Goal: Information Seeking & Learning: Learn about a topic

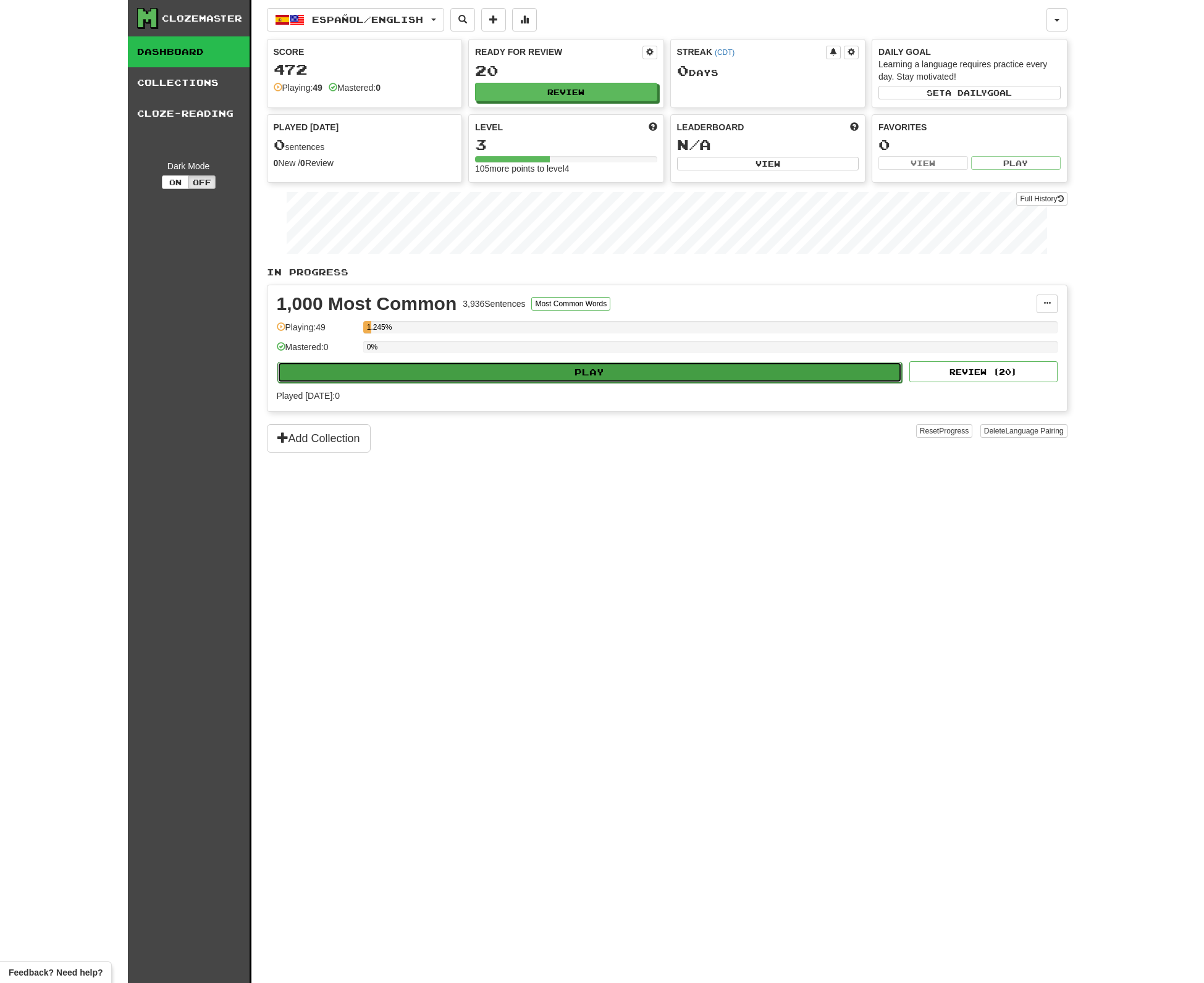
click at [527, 373] on button "Play" at bounding box center [589, 372] width 625 height 21
select select "**"
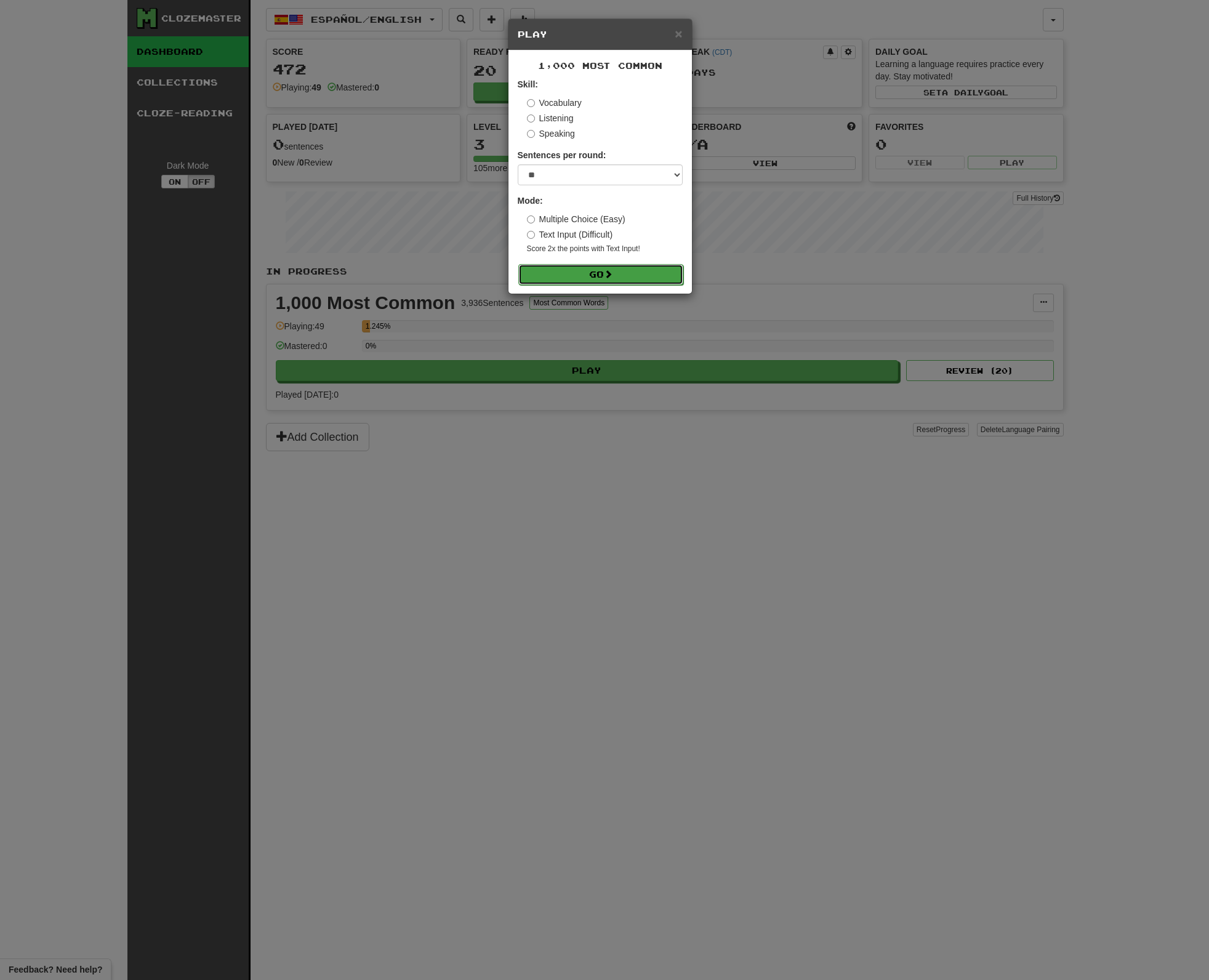
click at [605, 269] on button "Go" at bounding box center [601, 275] width 165 height 21
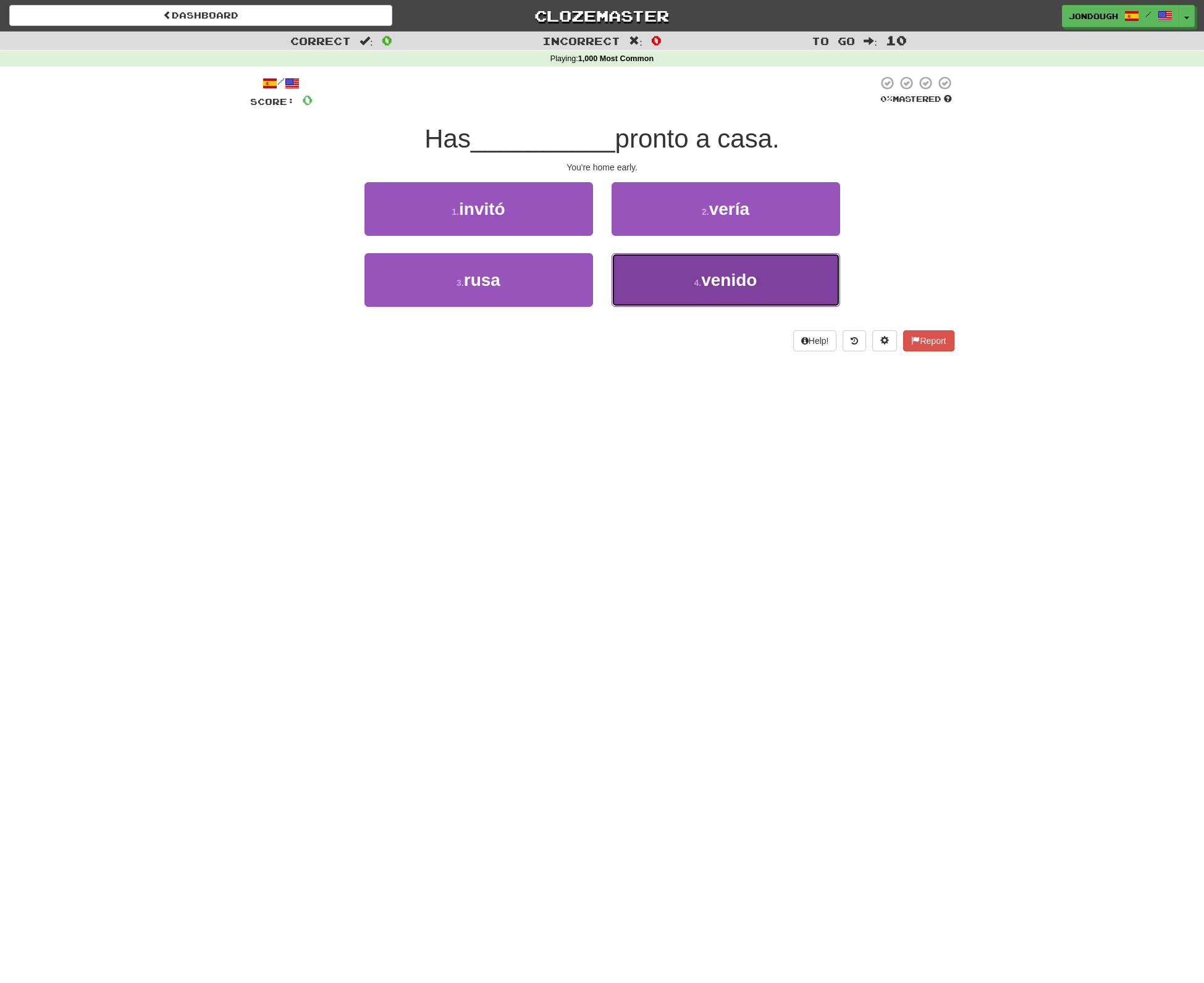
click at [681, 266] on button "4 . venido" at bounding box center [725, 280] width 228 height 53
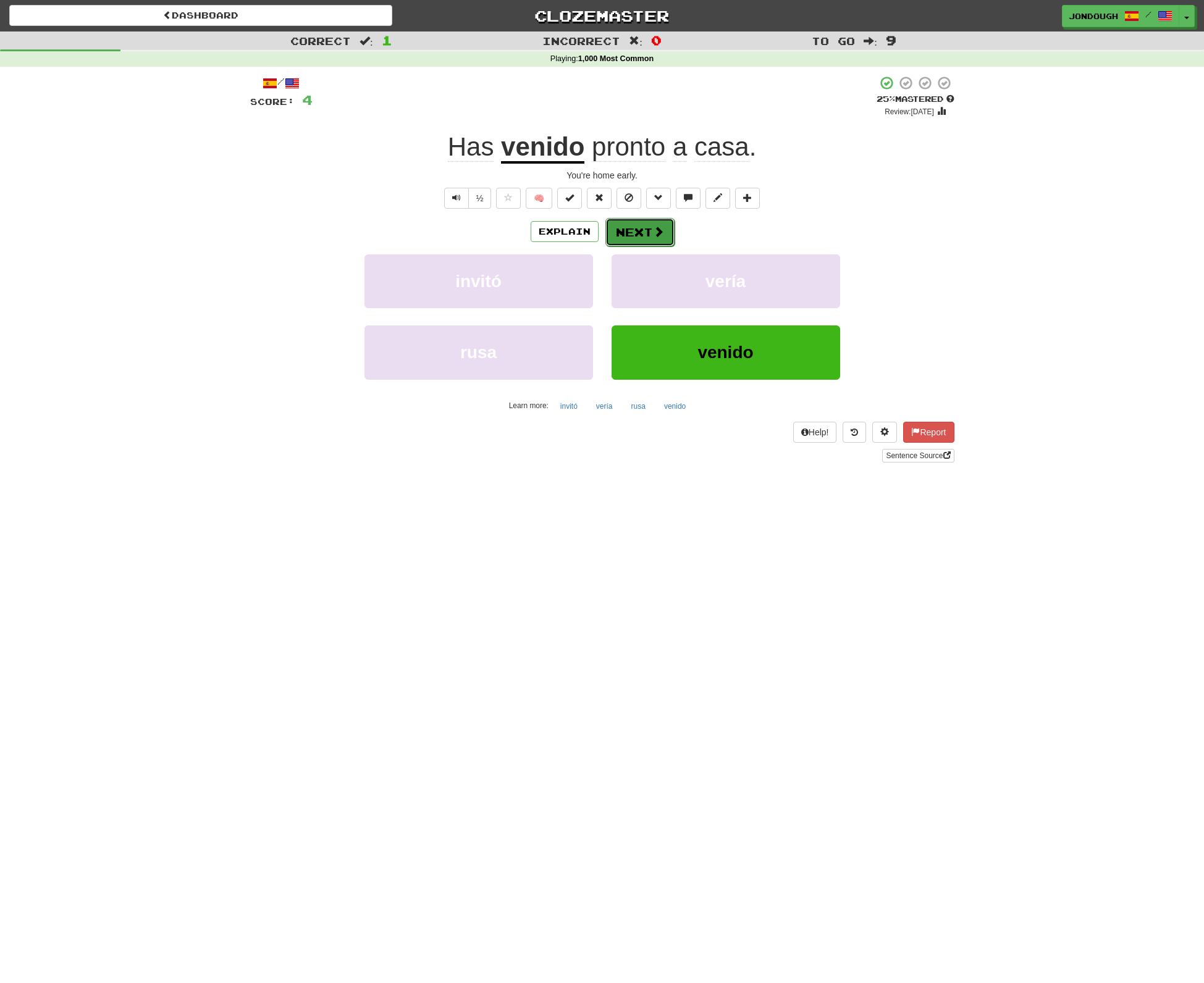
click at [627, 233] on button "Next" at bounding box center [639, 231] width 69 height 28
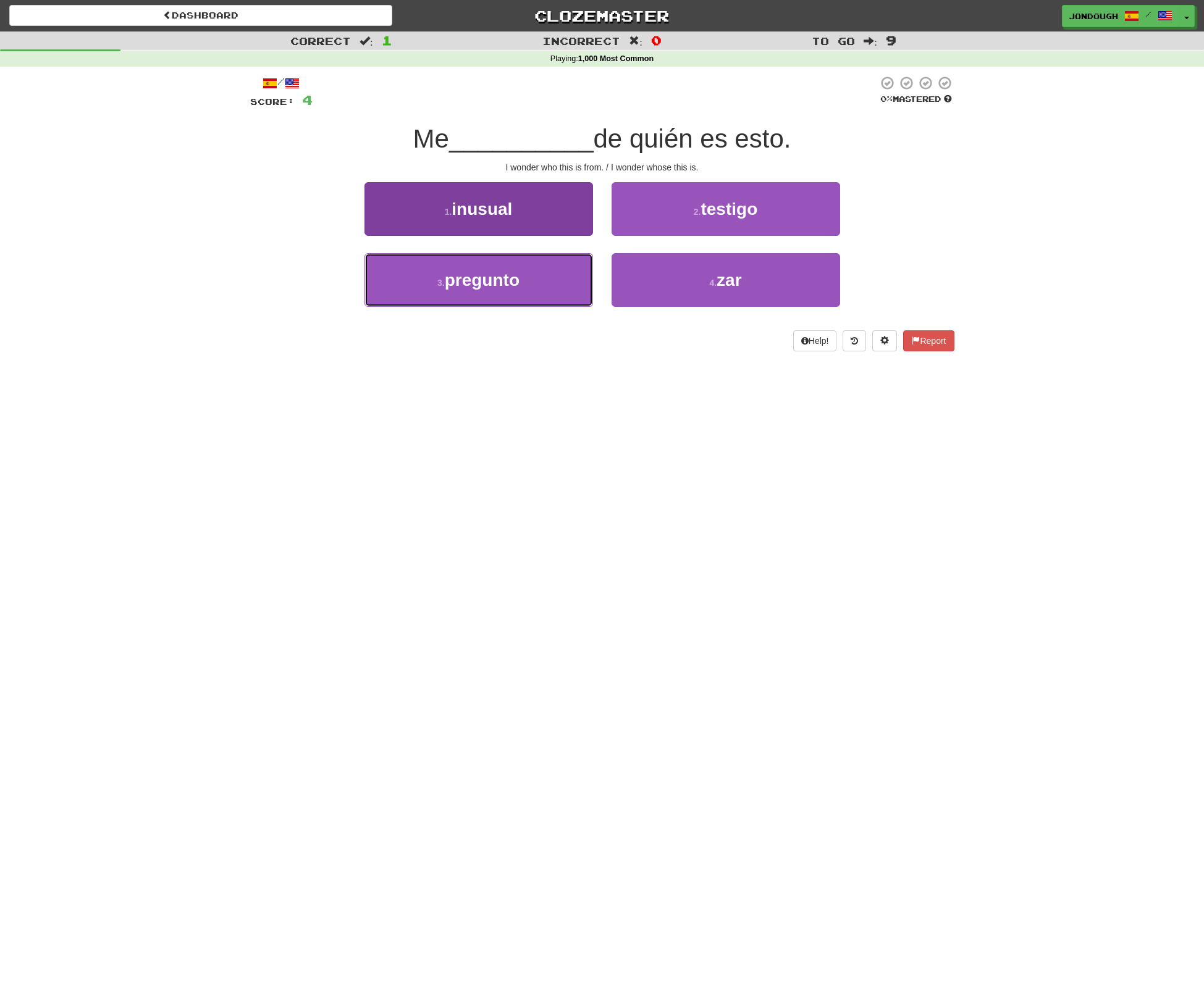
click at [473, 269] on button "3 . pregunto" at bounding box center [478, 280] width 228 height 53
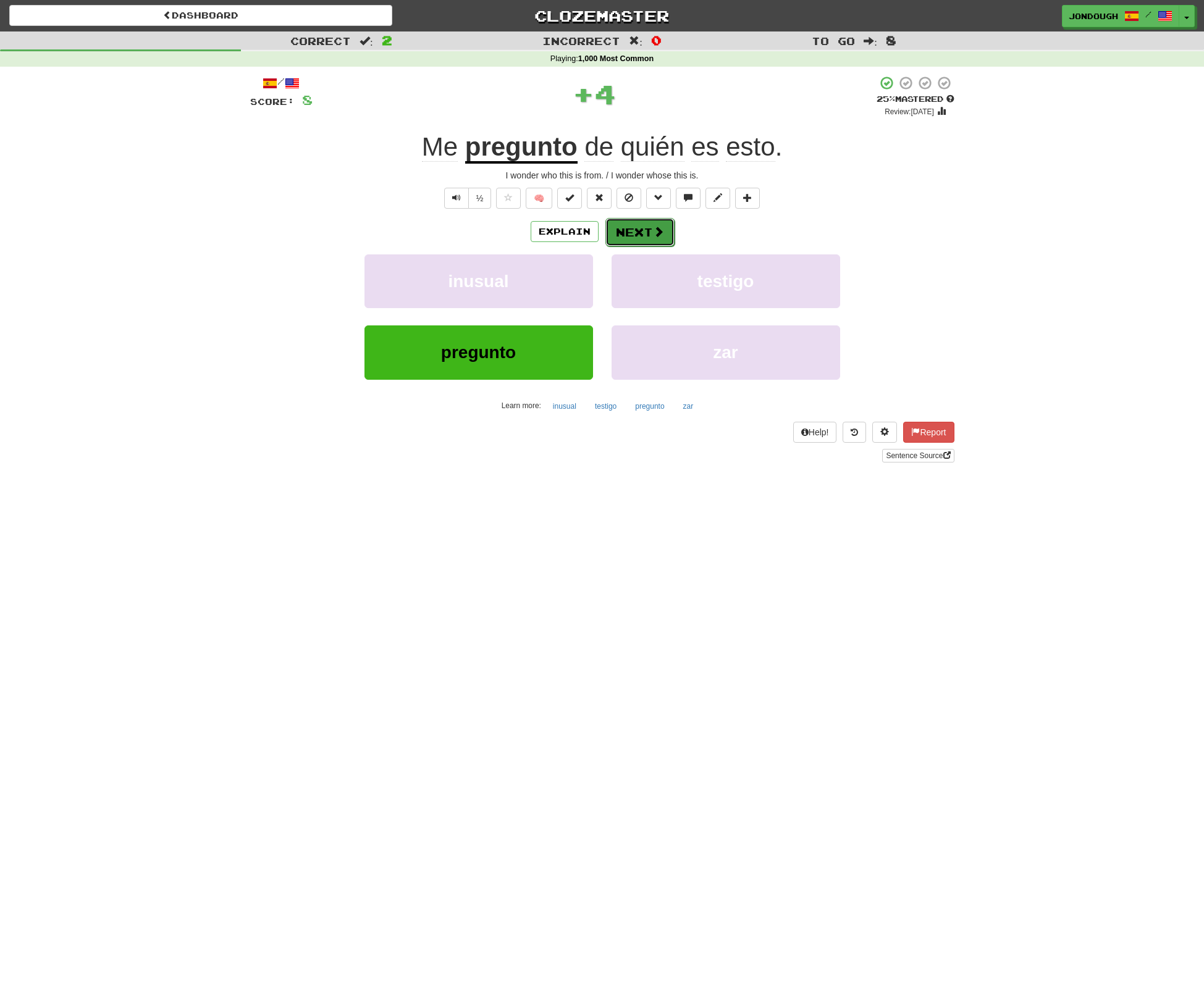
click at [616, 228] on button "Next" at bounding box center [639, 231] width 69 height 28
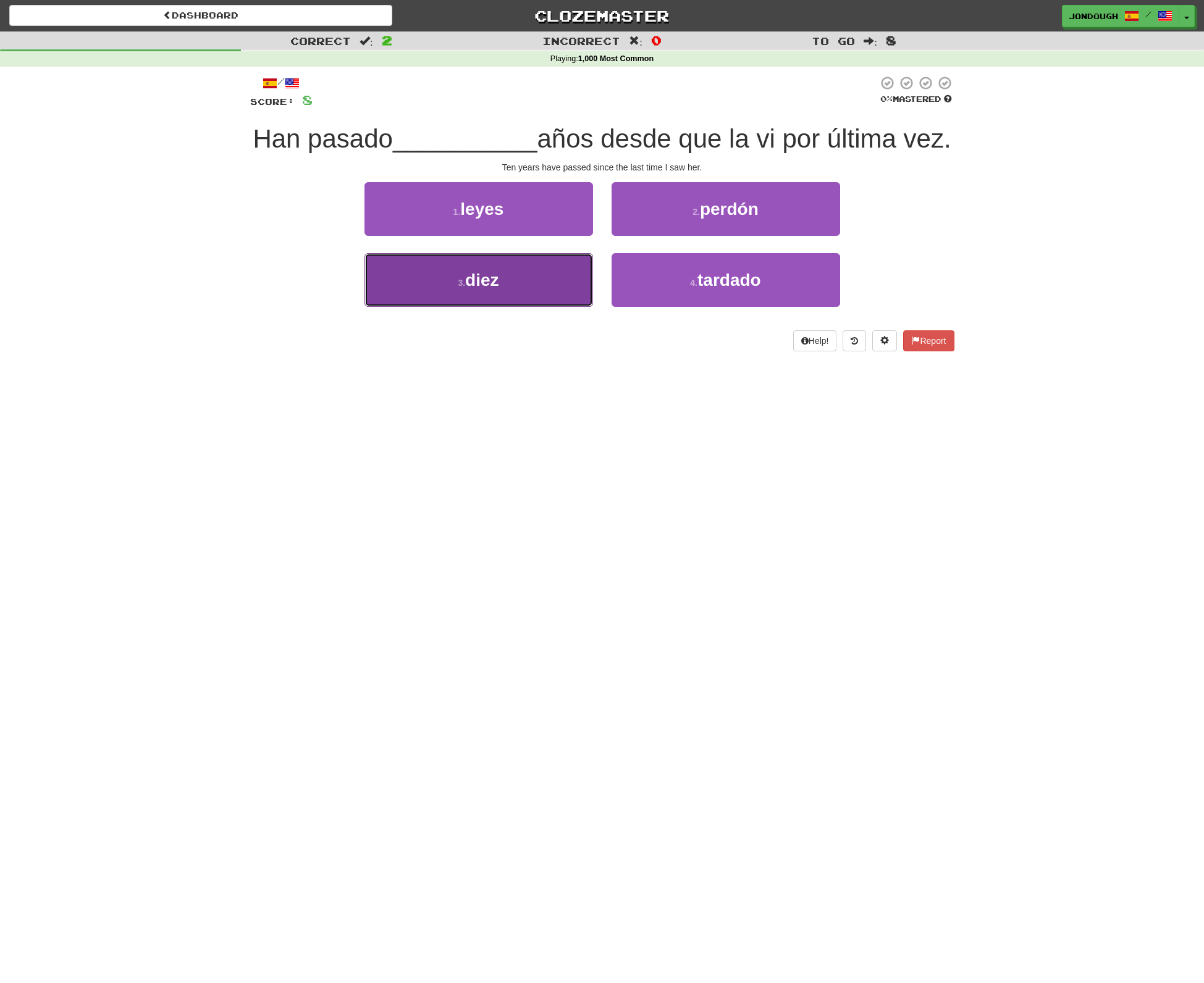
click at [522, 307] on button "3 . diez" at bounding box center [478, 280] width 228 height 53
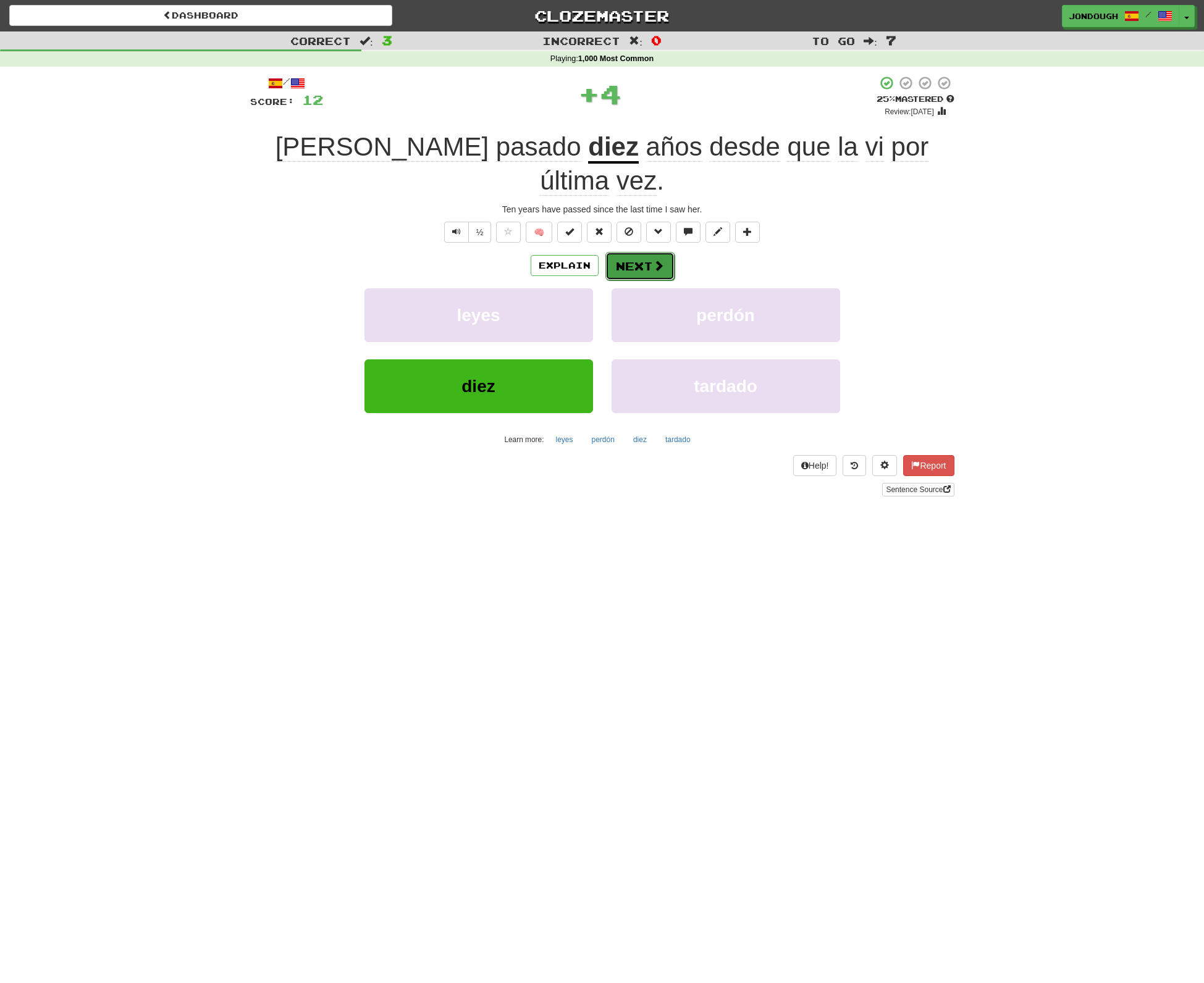
click at [632, 252] on button "Next" at bounding box center [639, 265] width 69 height 28
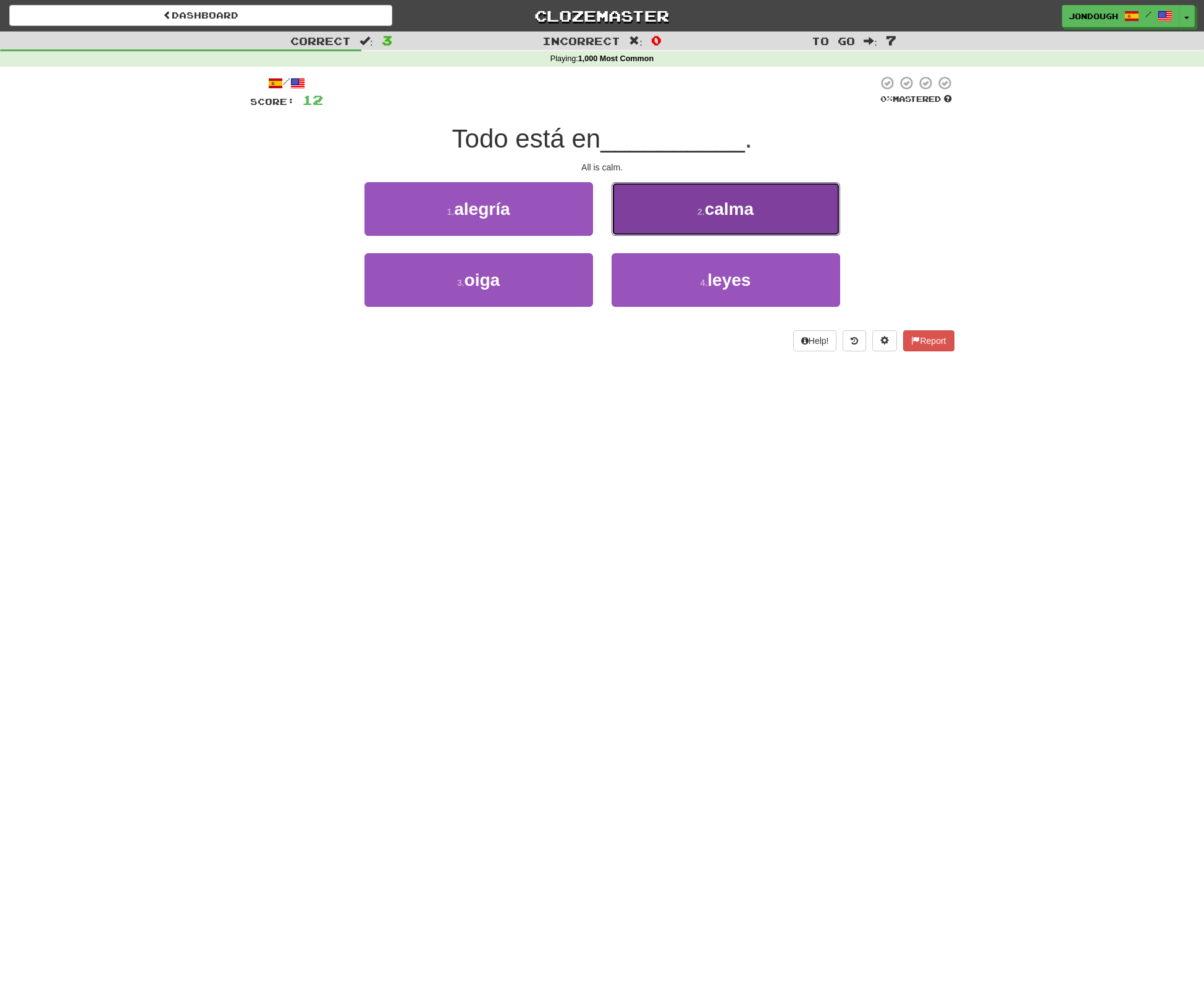
click at [740, 203] on span "calma" at bounding box center [729, 209] width 49 height 19
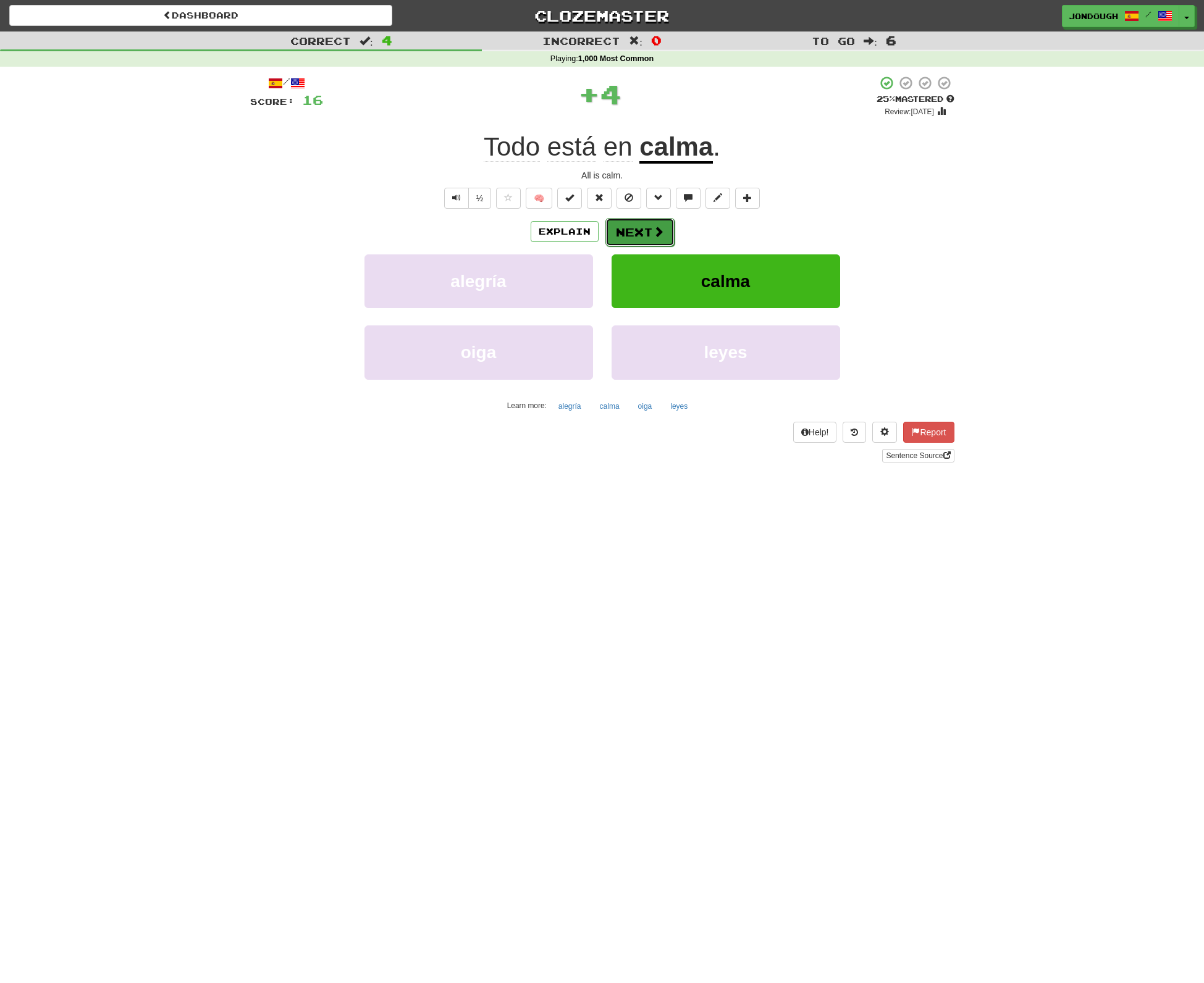
click at [635, 223] on button "Next" at bounding box center [639, 231] width 69 height 28
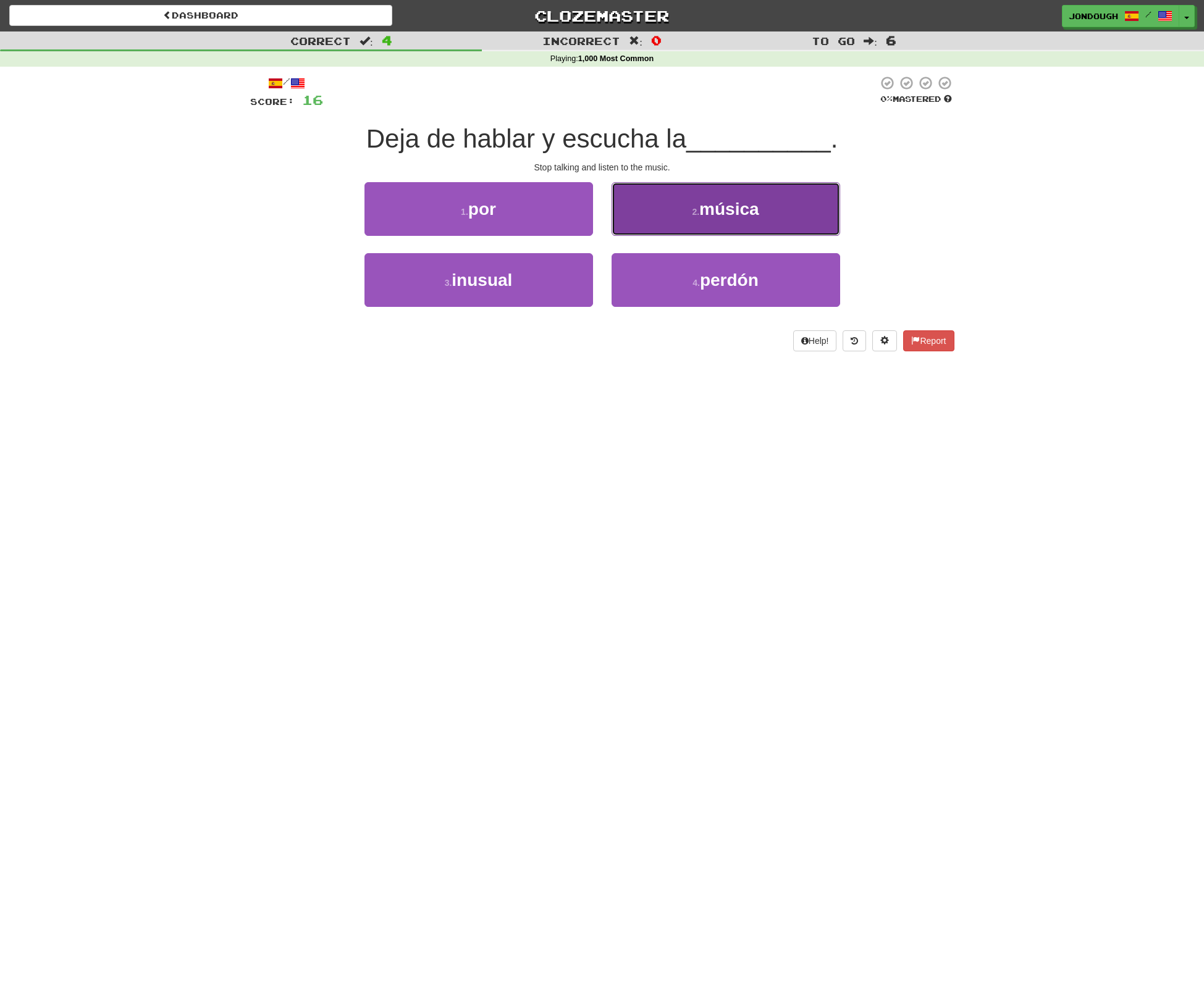
click at [721, 205] on span "música" at bounding box center [729, 209] width 60 height 19
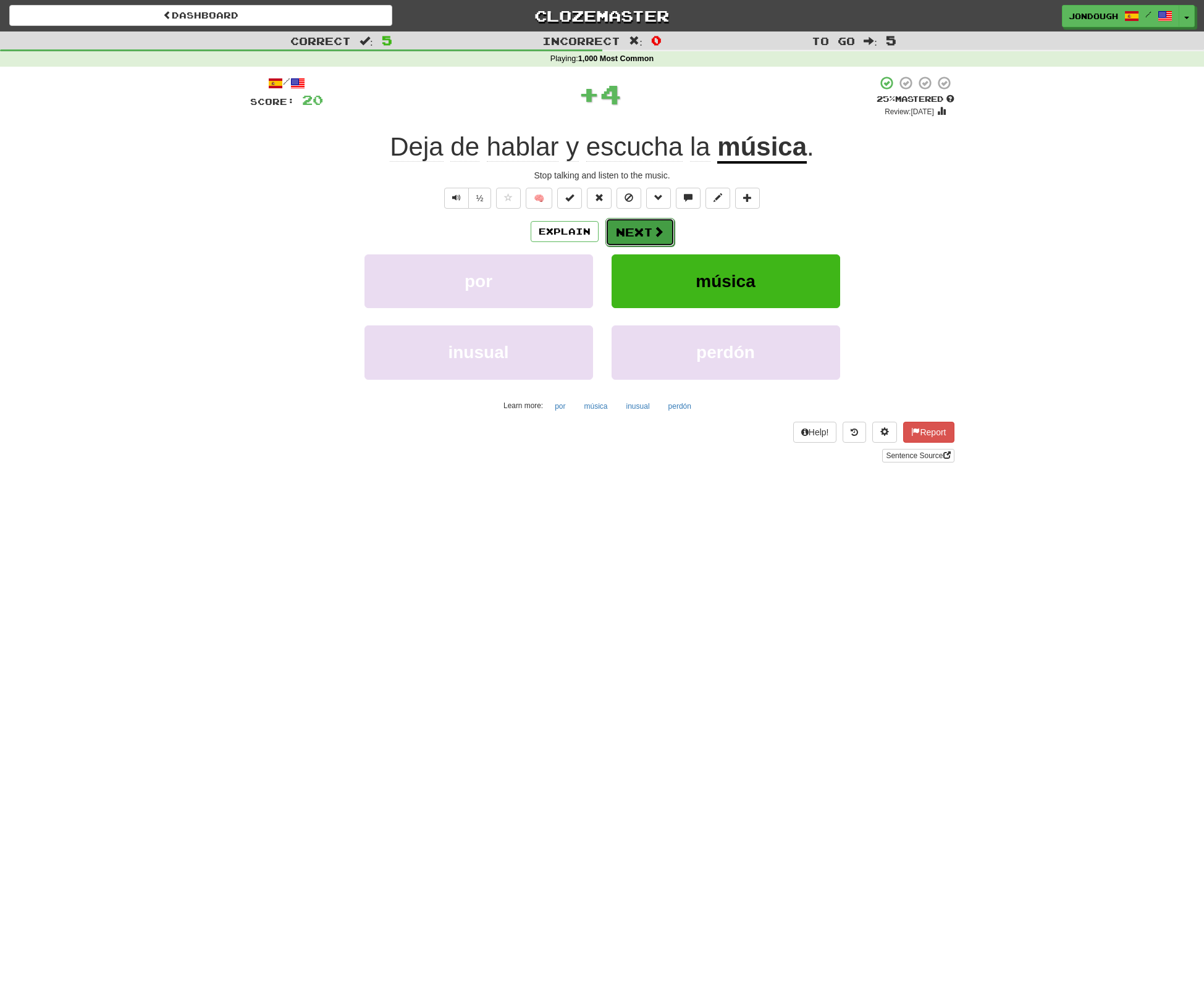
click at [662, 229] on span at bounding box center [658, 231] width 11 height 11
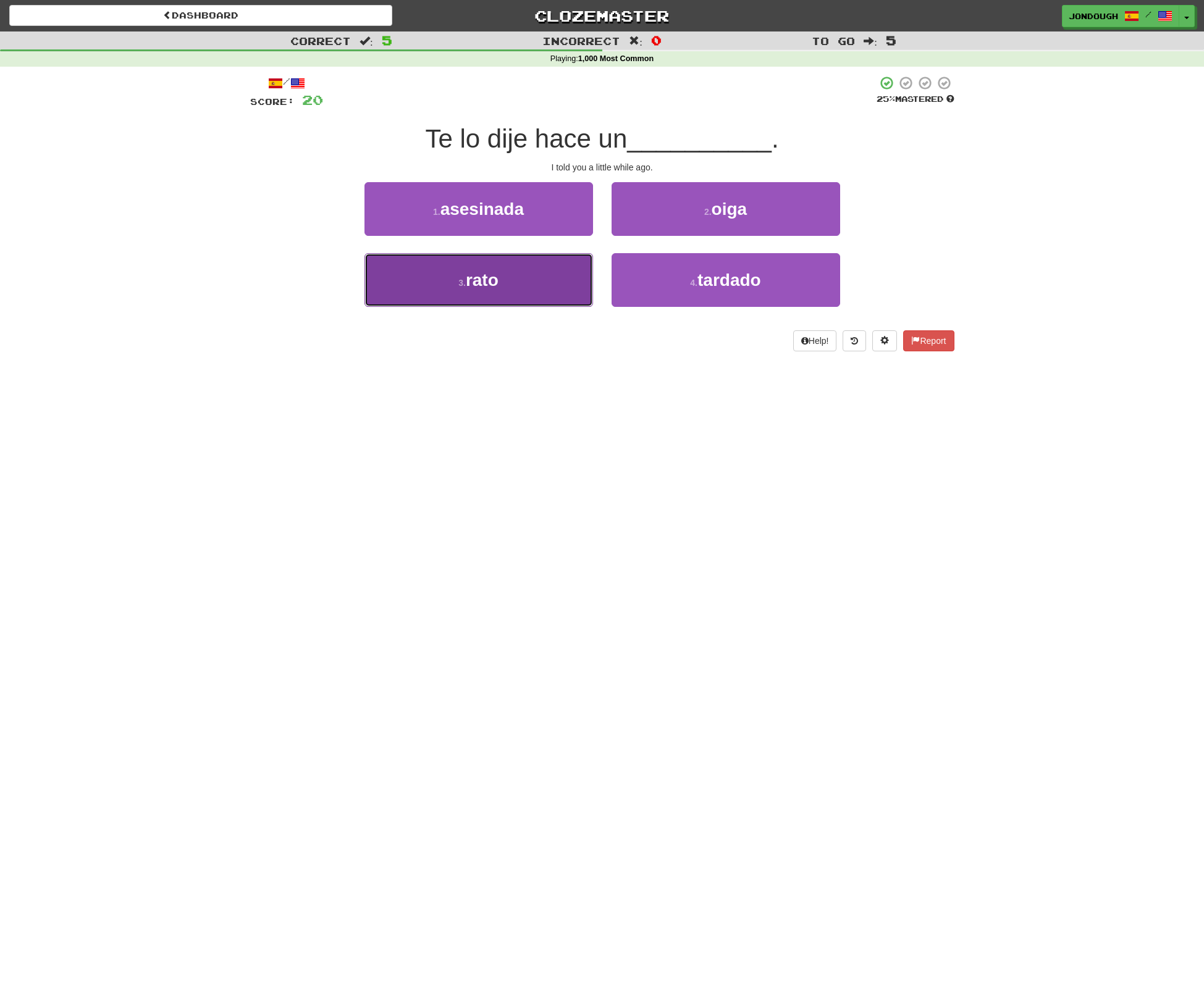
click at [501, 292] on button "3 . rato" at bounding box center [478, 280] width 228 height 53
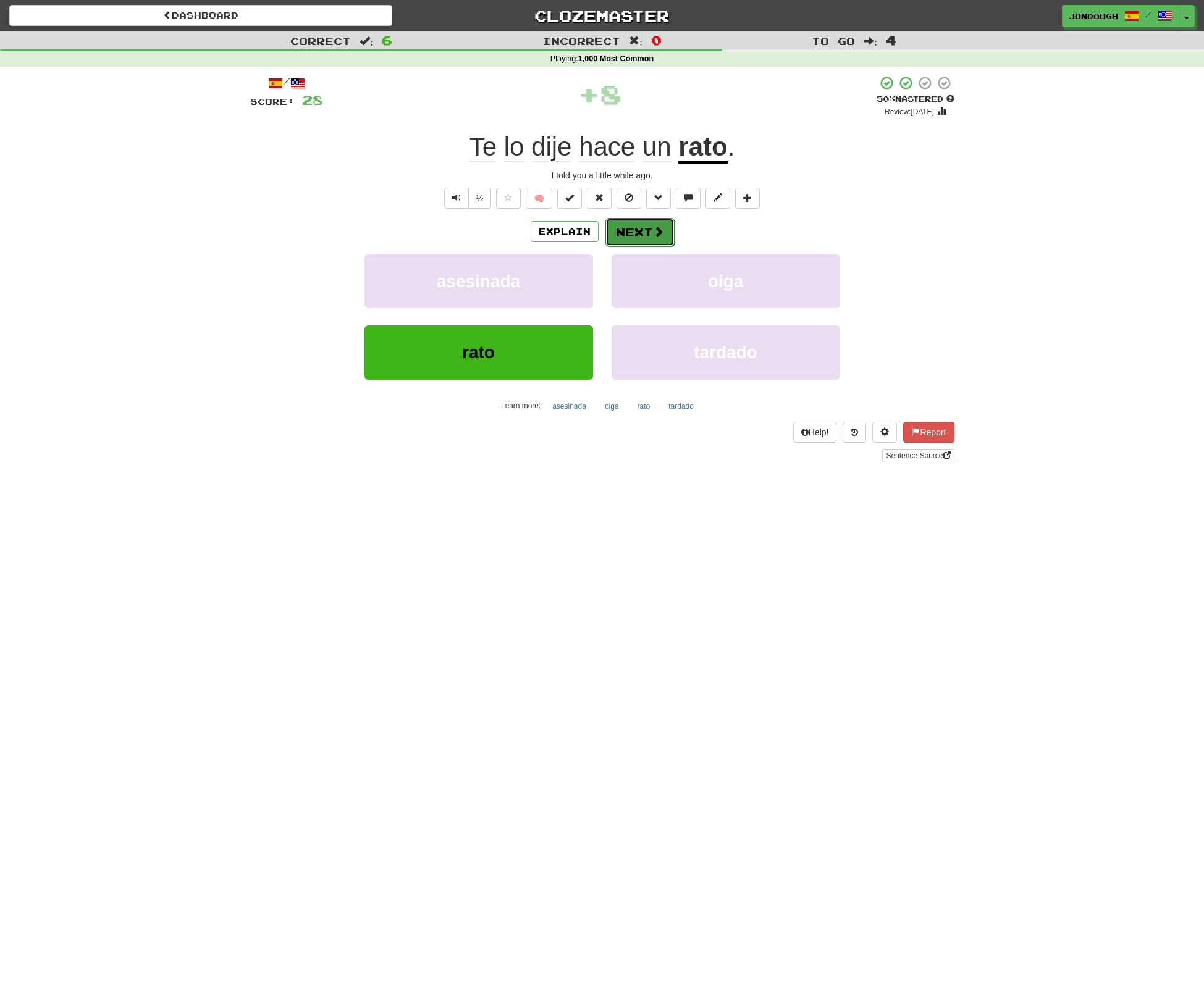
click at [625, 236] on button "Next" at bounding box center [639, 231] width 69 height 28
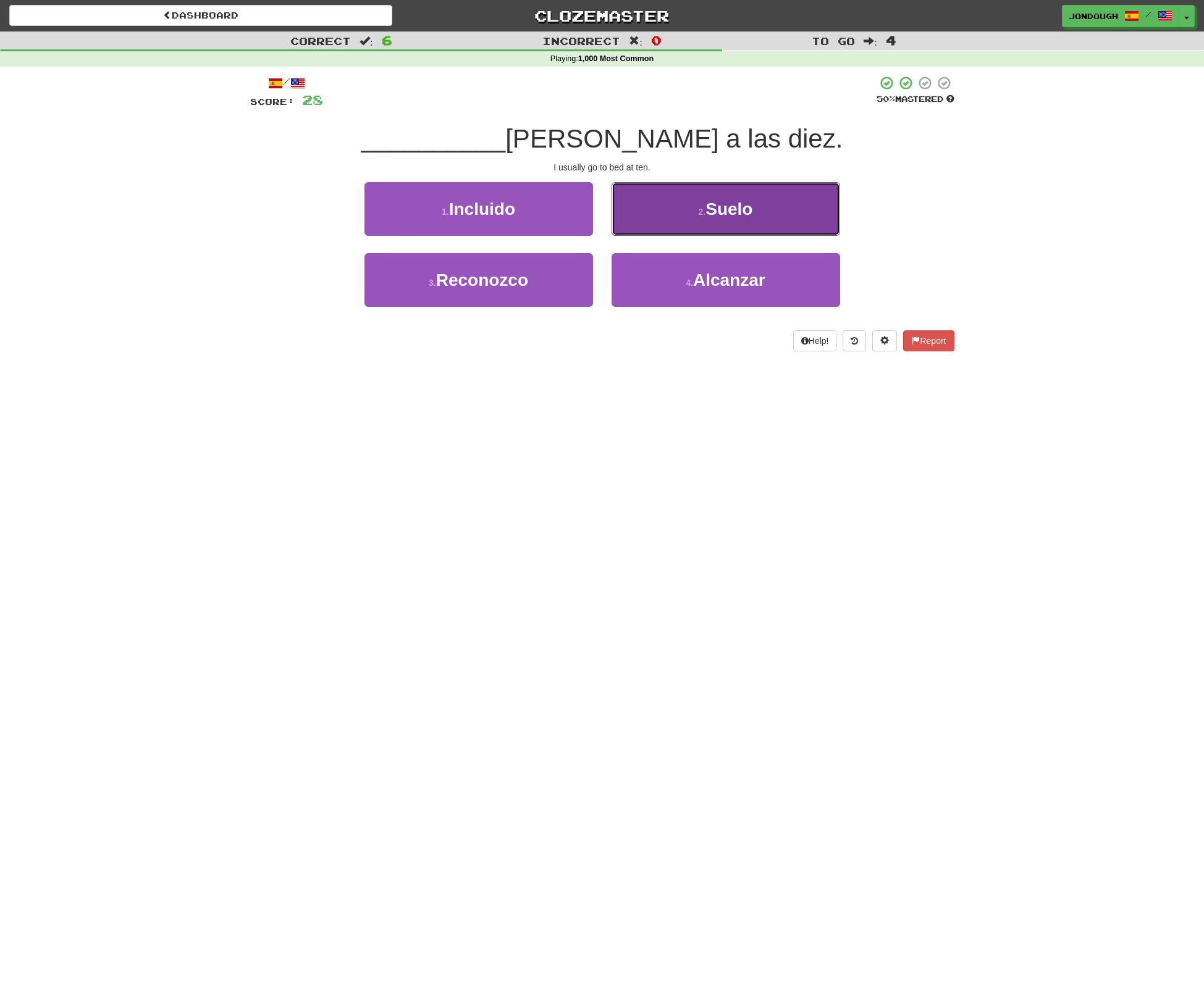
click at [671, 210] on button "2 . Suelo" at bounding box center [725, 208] width 228 height 53
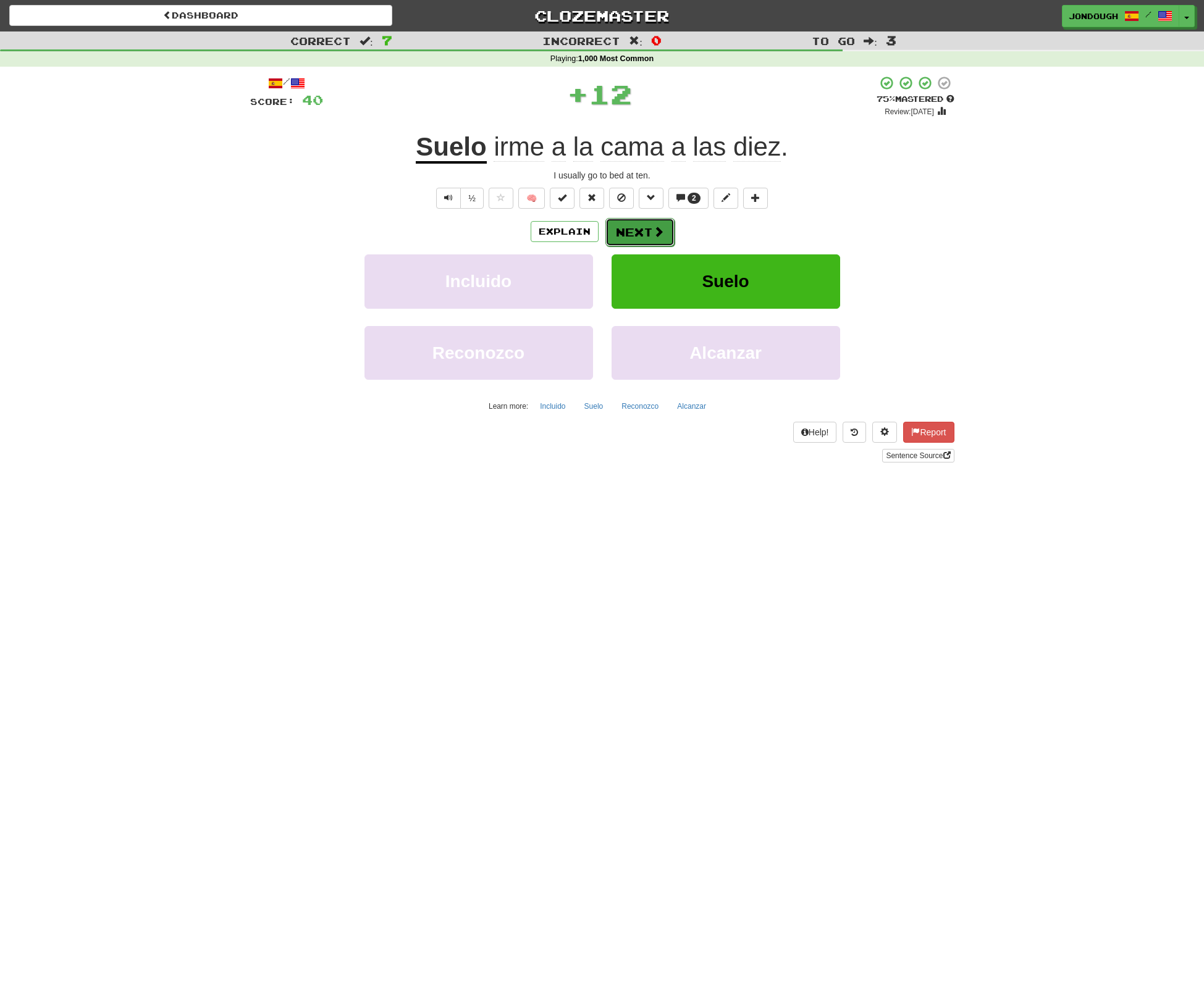
click at [645, 232] on button "Next" at bounding box center [639, 231] width 69 height 28
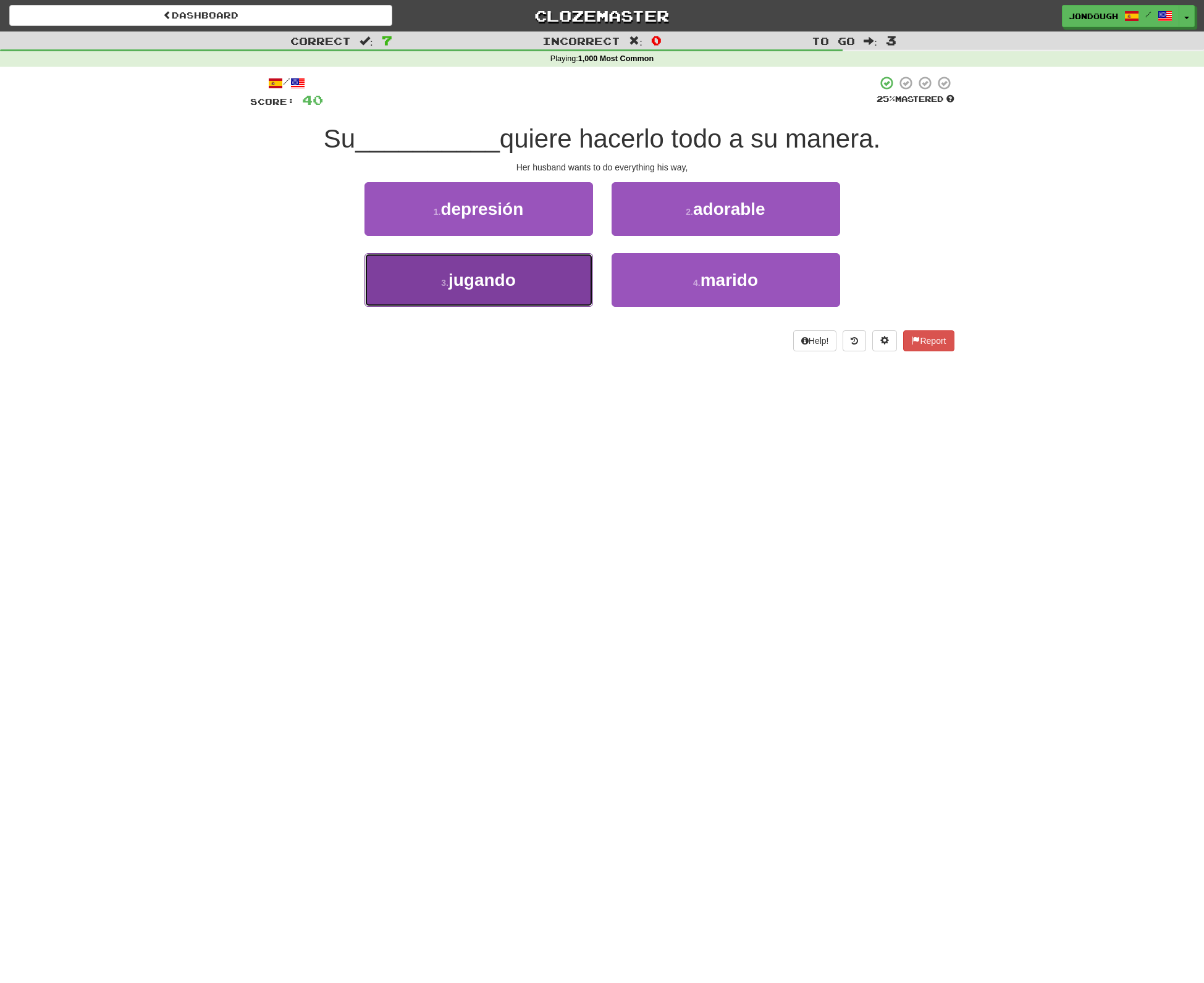
click at [491, 274] on span "jugando" at bounding box center [481, 280] width 67 height 19
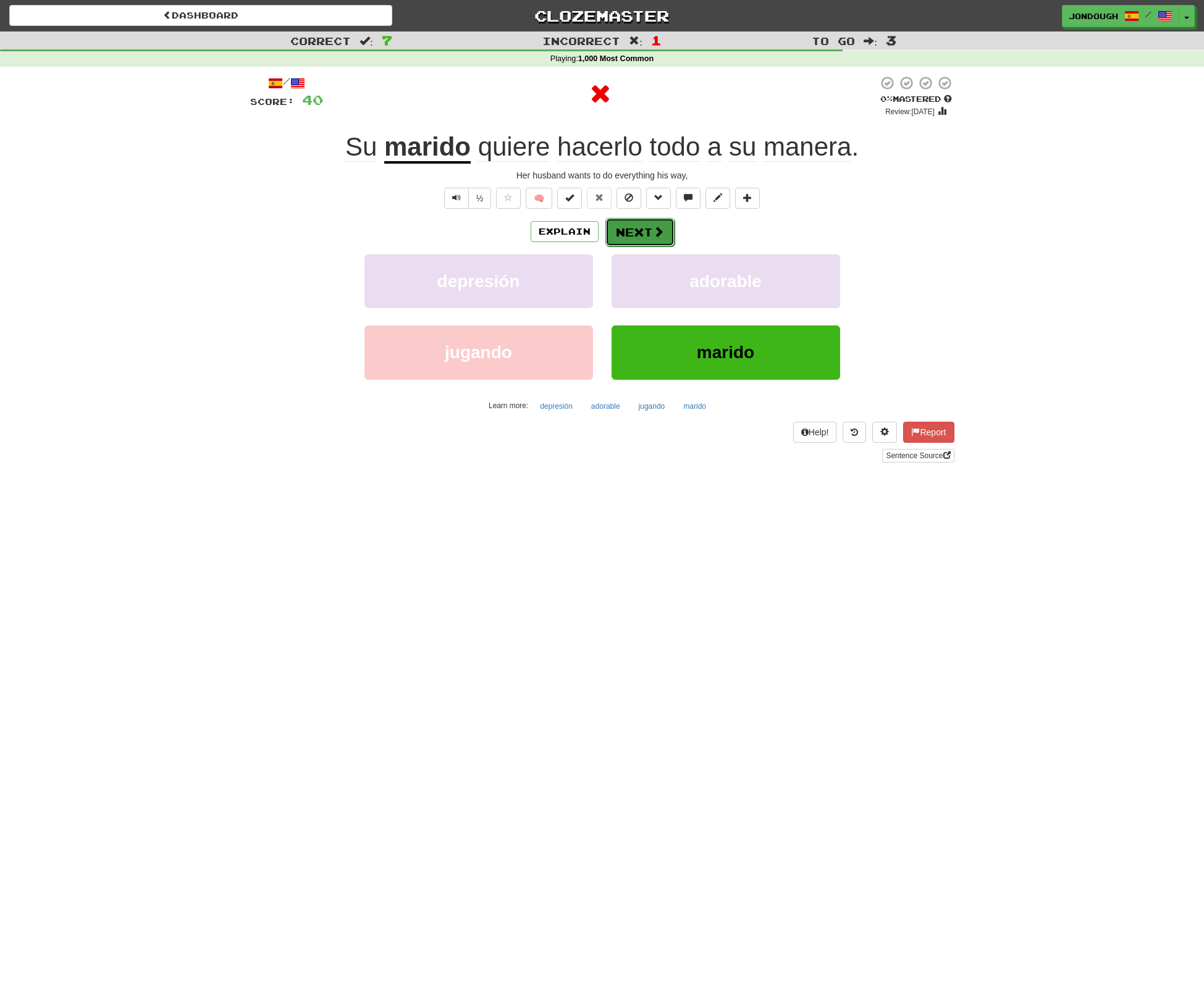
click at [619, 227] on button "Next" at bounding box center [639, 231] width 69 height 28
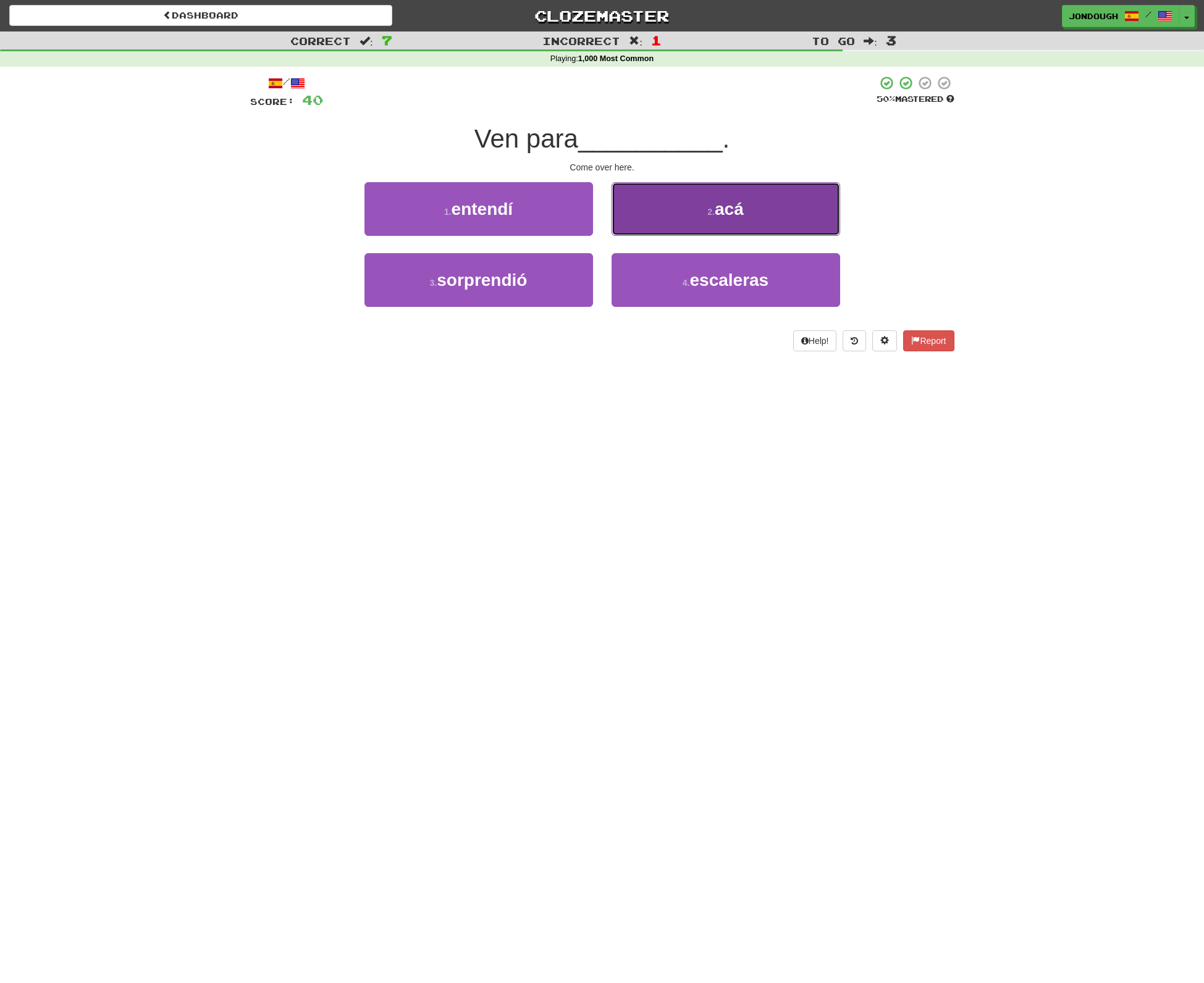
click at [777, 201] on button "2 . acá" at bounding box center [725, 208] width 228 height 53
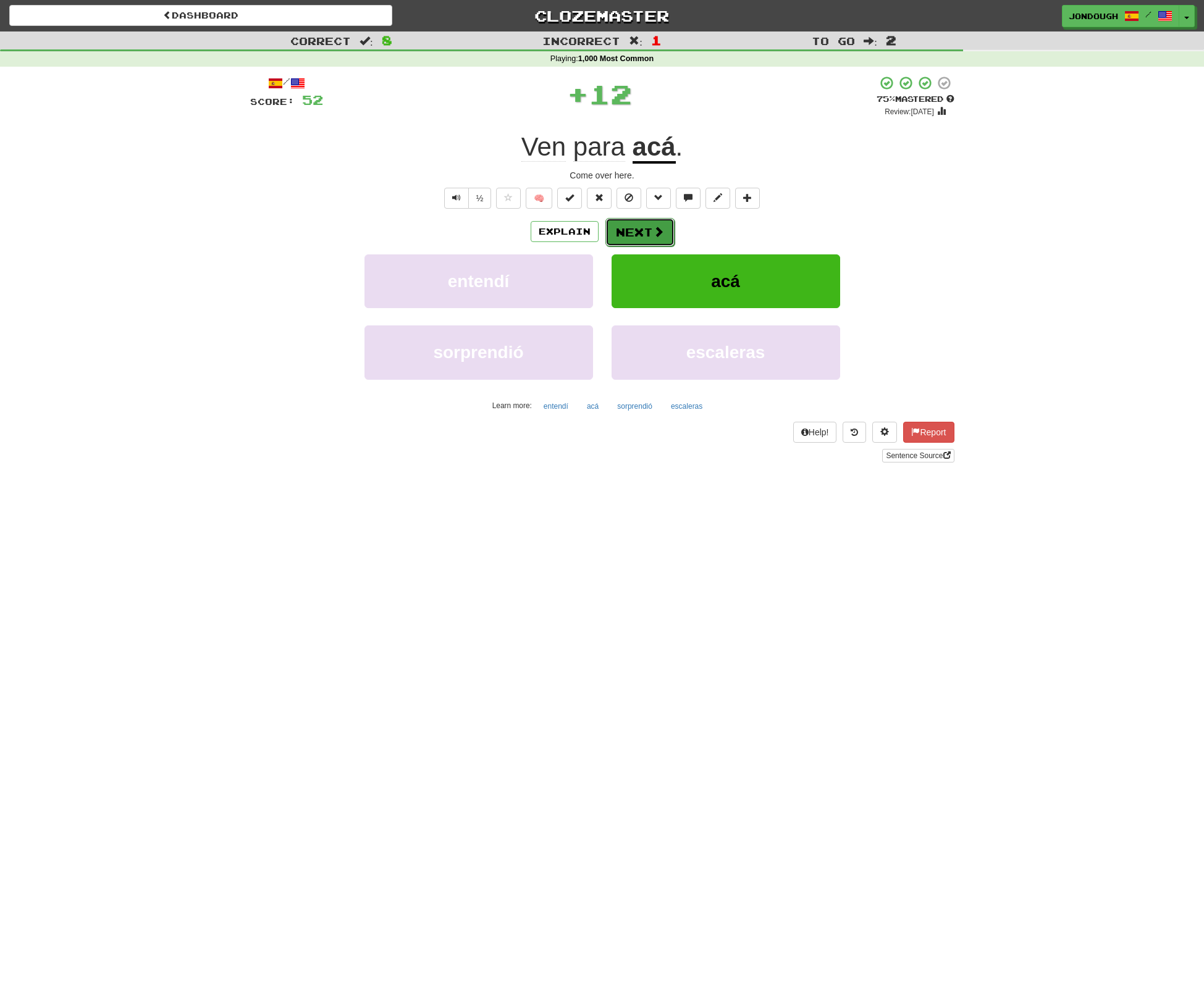
click at [622, 235] on button "Next" at bounding box center [639, 231] width 69 height 28
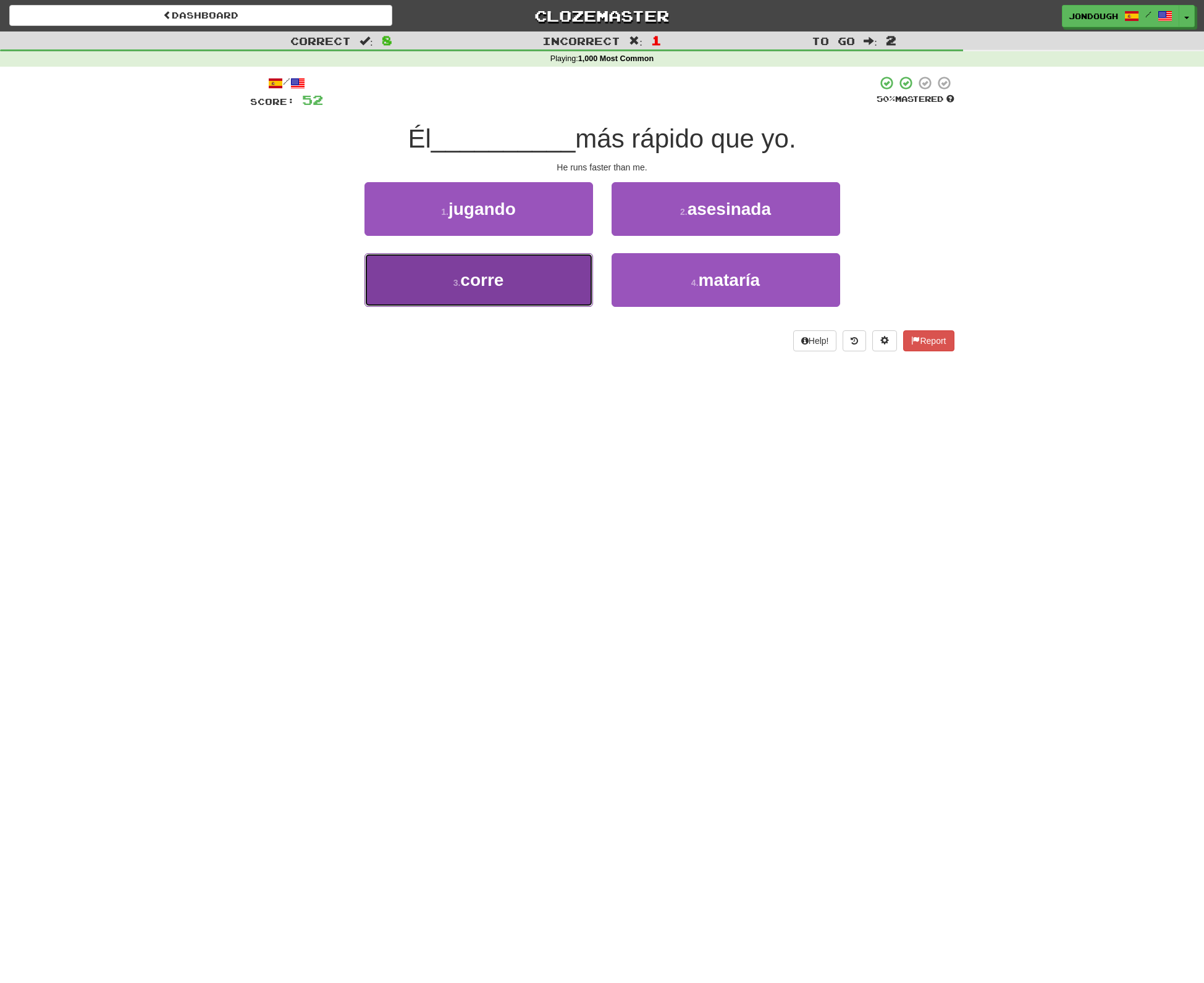
click at [480, 274] on span "corre" at bounding box center [481, 280] width 43 height 19
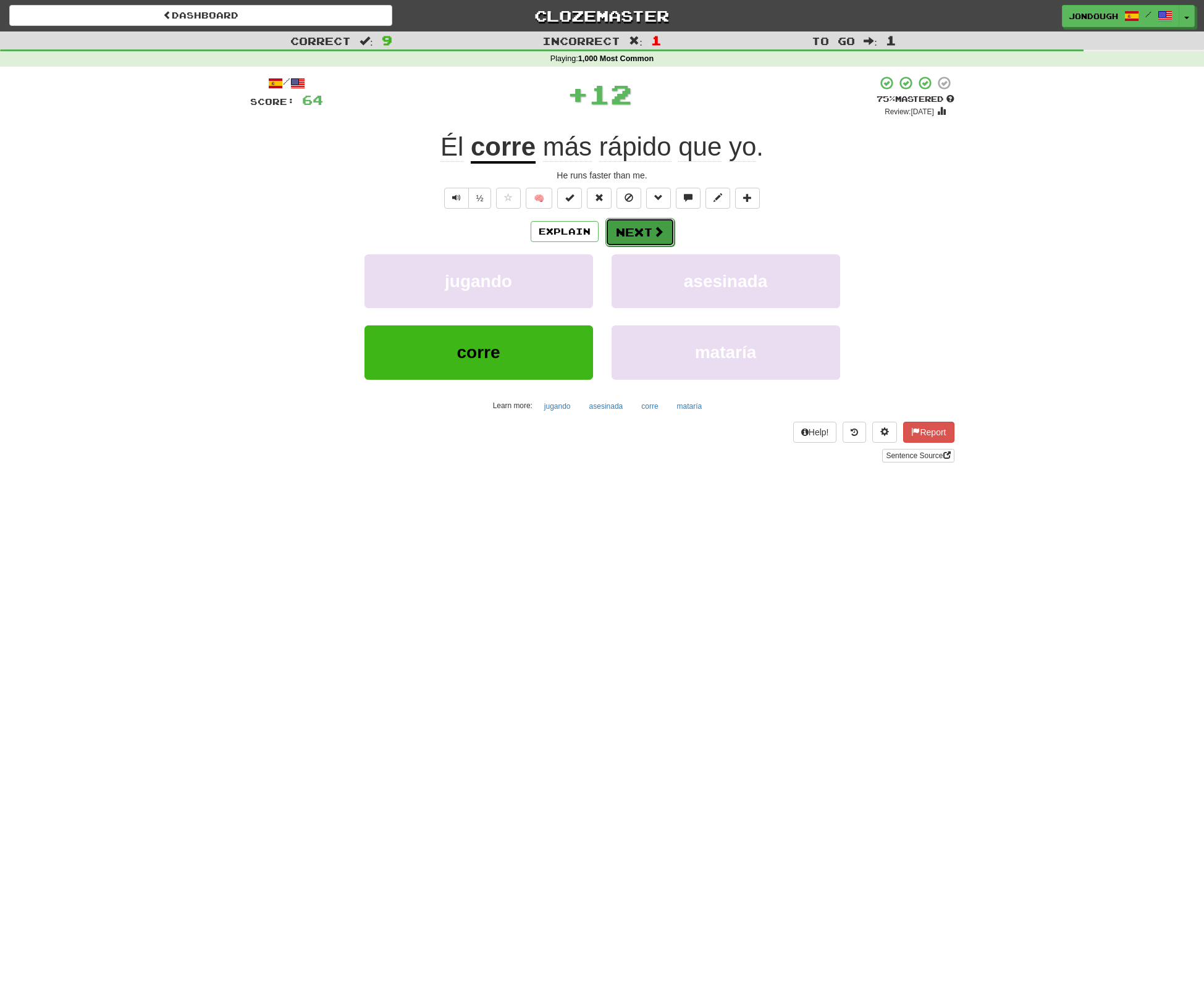
click at [636, 230] on button "Next" at bounding box center [639, 231] width 69 height 28
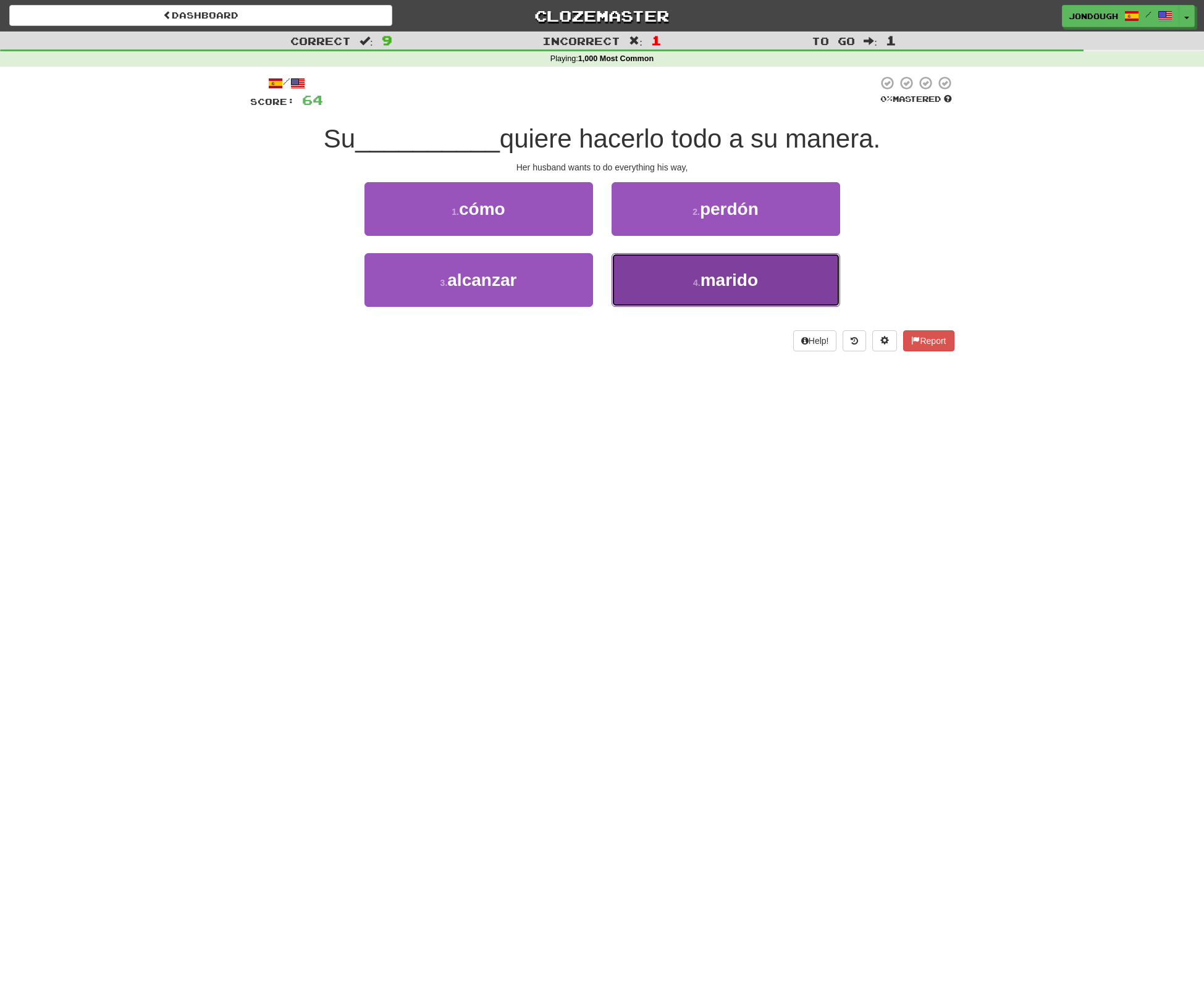
click at [692, 266] on button "4 . marido" at bounding box center [725, 280] width 228 height 53
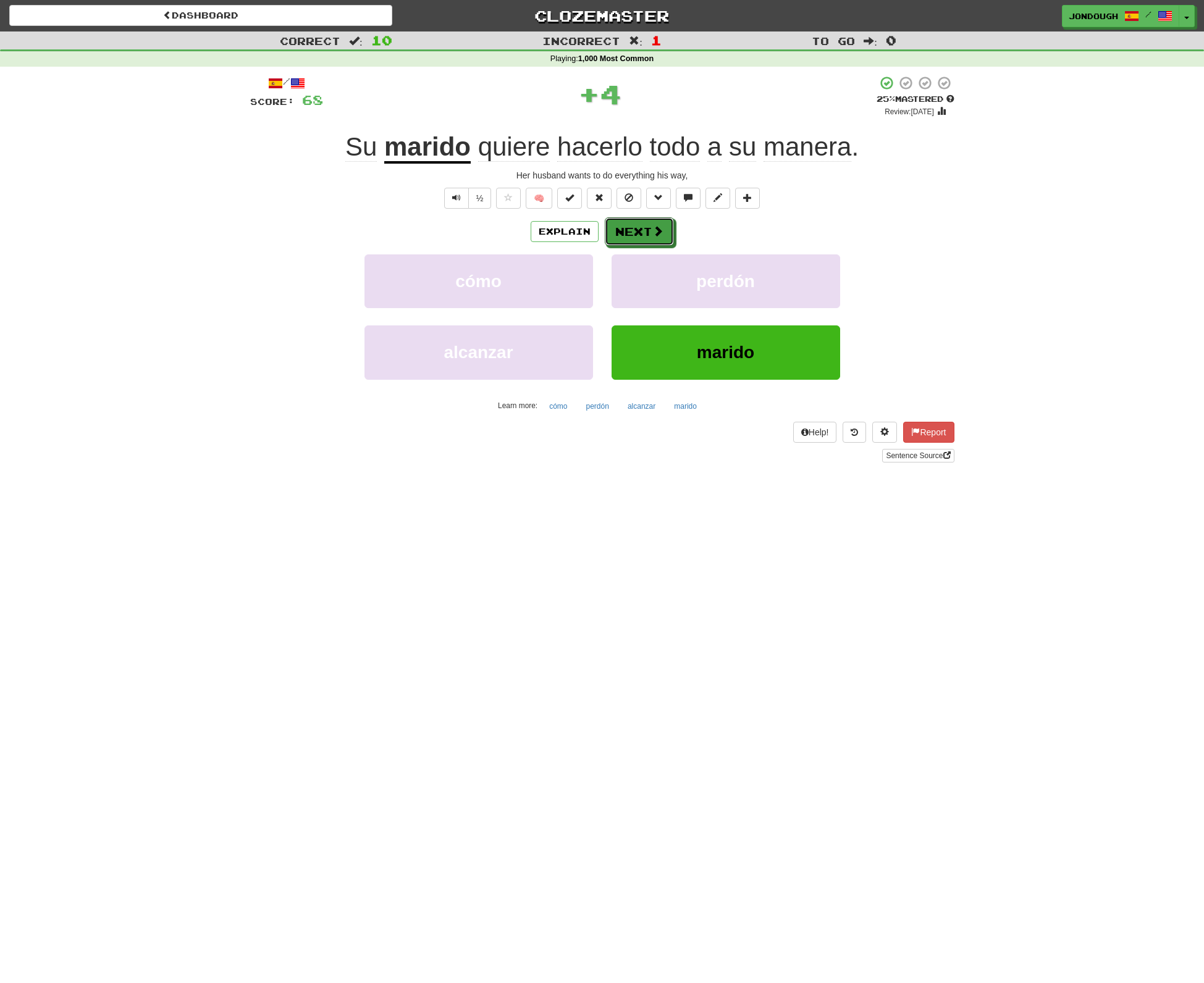
click at [635, 227] on button "Next" at bounding box center [638, 231] width 69 height 28
